Goal: Find specific page/section: Find specific page/section

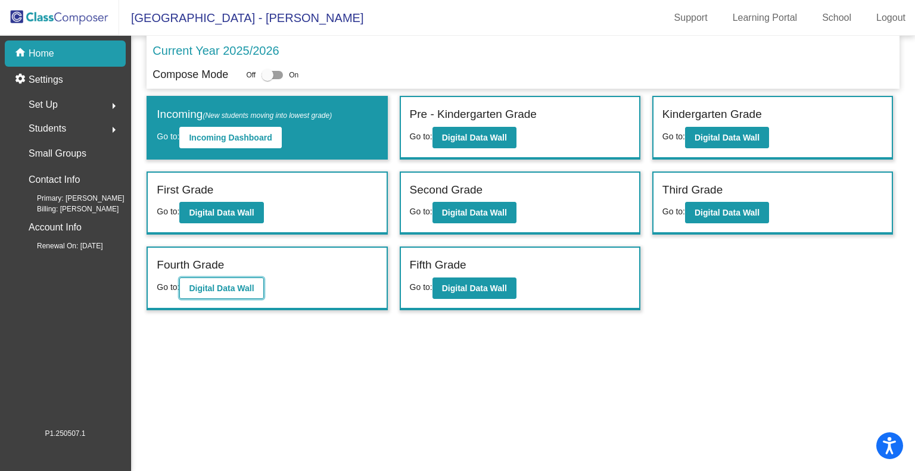
click at [222, 287] on b "Digital Data Wall" at bounding box center [221, 289] width 65 height 10
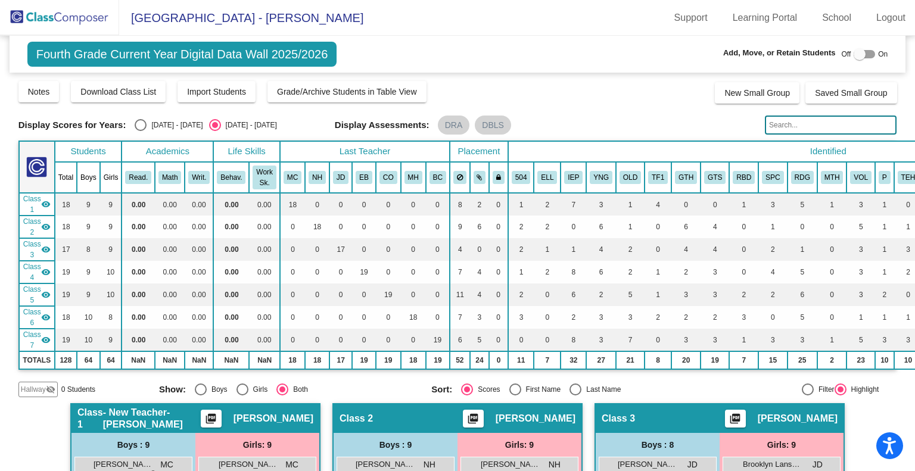
click at [800, 122] on input "text" at bounding box center [831, 125] width 132 height 19
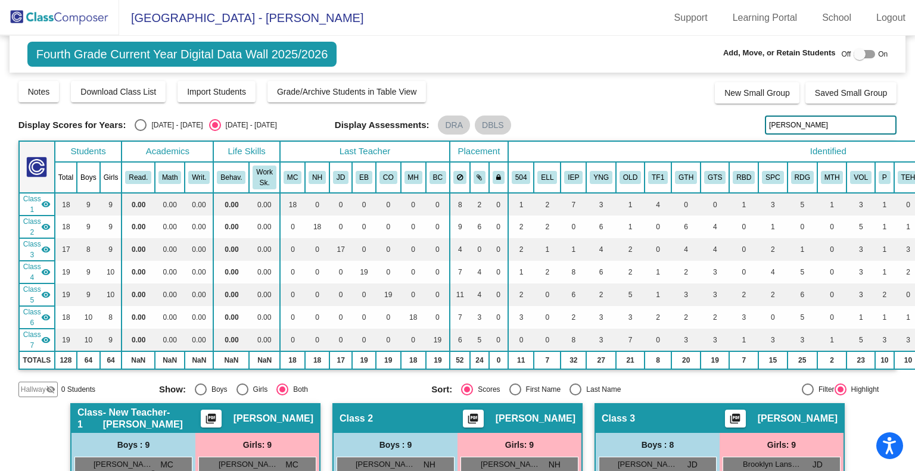
type input "[PERSON_NAME]"
drag, startPoint x: 798, startPoint y: 123, endPoint x: 734, endPoint y: 125, distance: 64.4
click at [735, 124] on div "Display Scores for Years: [DATE] - [DATE] [DATE] - [DATE] Display Assessments: …" at bounding box center [457, 125] width 879 height 19
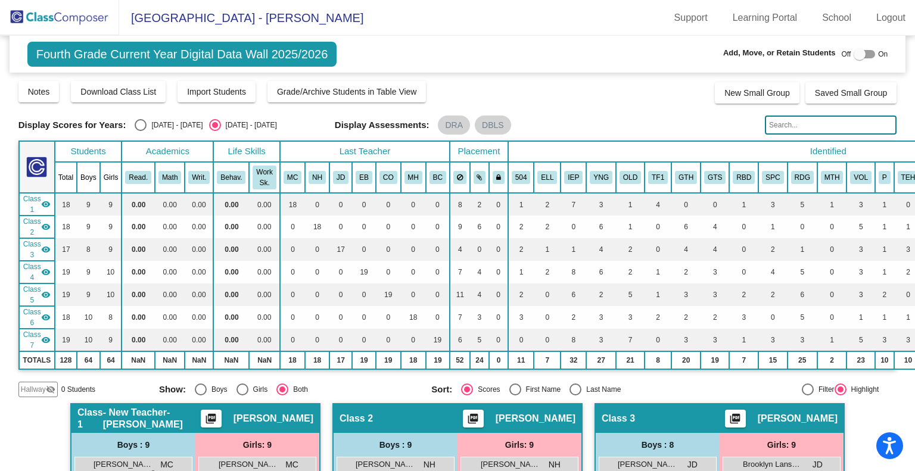
click at [652, 114] on div "Display Scores for Years: [DATE] - [DATE] [DATE] - [DATE] Grade/Archive Student…" at bounding box center [457, 239] width 879 height 318
click at [790, 126] on input "text" at bounding box center [831, 125] width 132 height 19
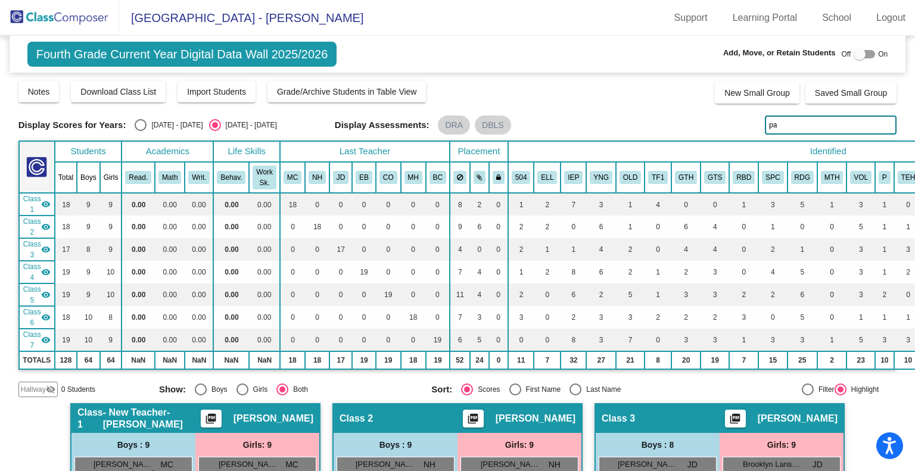
type input "p"
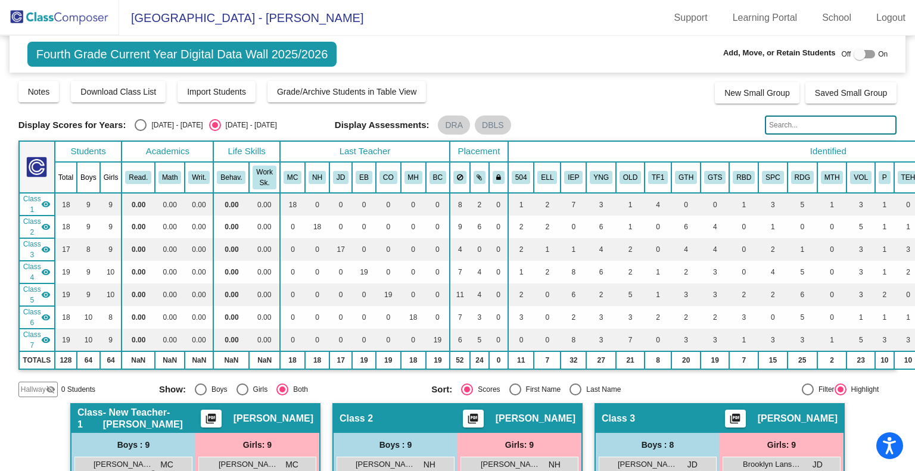
click at [616, 100] on div "Notes Download Class List Import Students Grade/Archive Students in Table View …" at bounding box center [457, 92] width 879 height 24
